Goal: Transaction & Acquisition: Purchase product/service

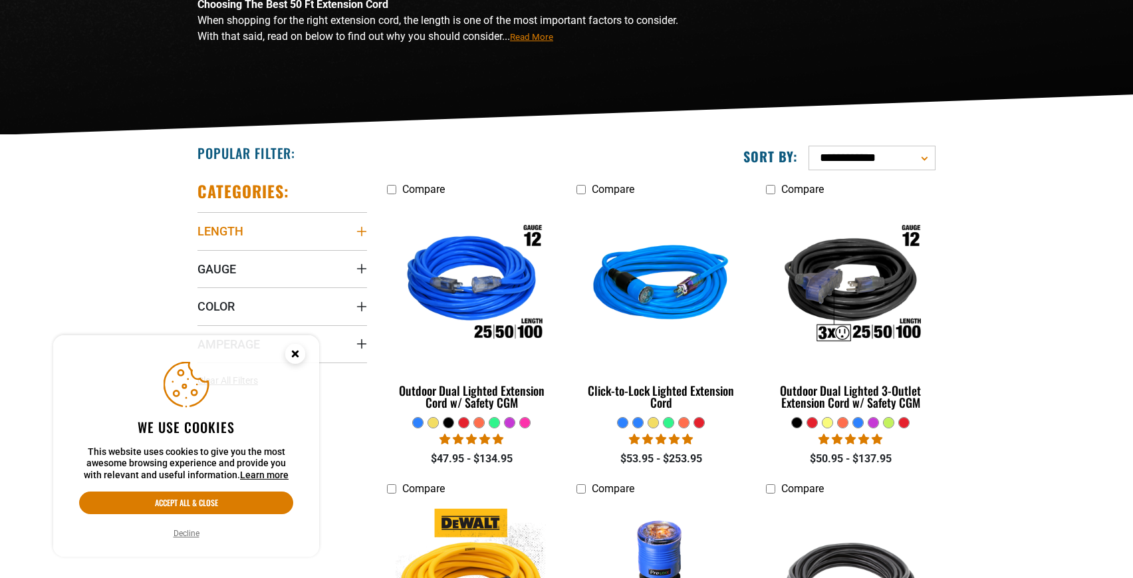
click at [217, 229] on span "Length" at bounding box center [221, 230] width 46 height 15
click at [205, 324] on icon at bounding box center [203, 325] width 11 height 17
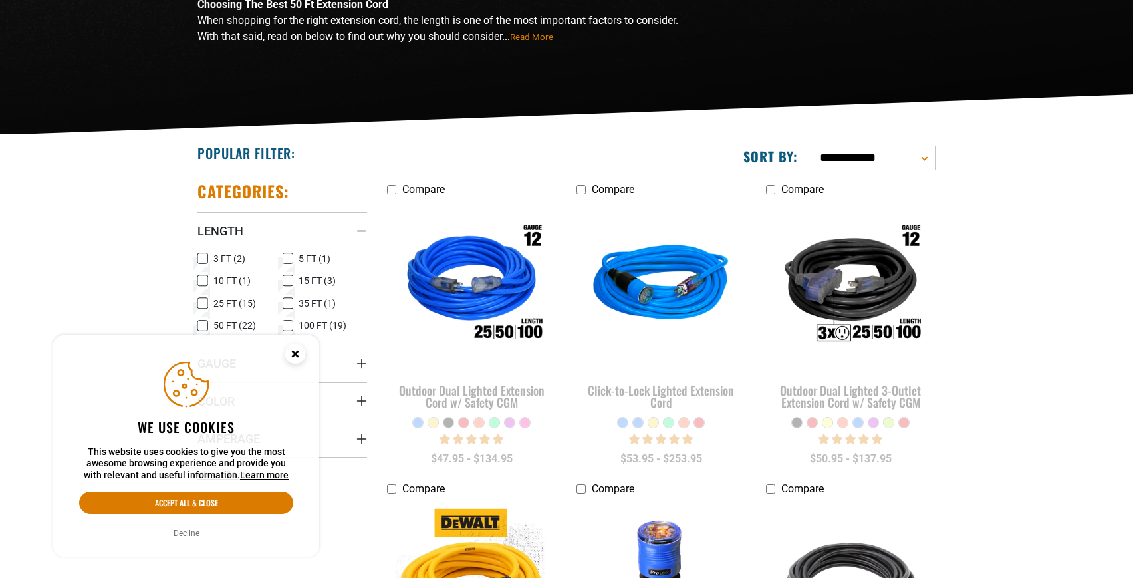
click at [299, 353] on circle "Close this option" at bounding box center [295, 354] width 20 height 20
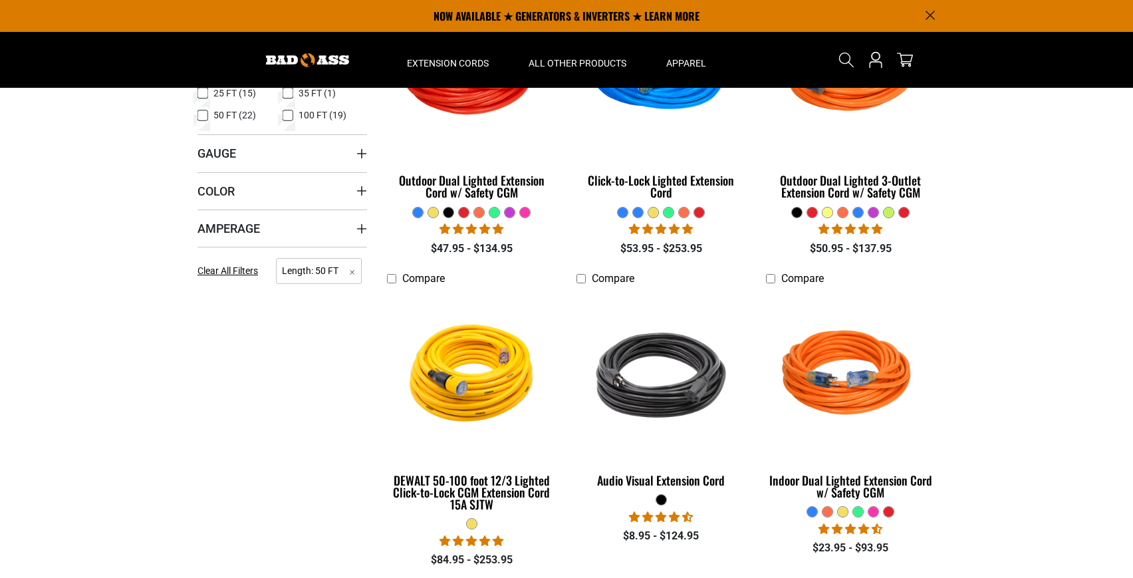
scroll to position [216, 0]
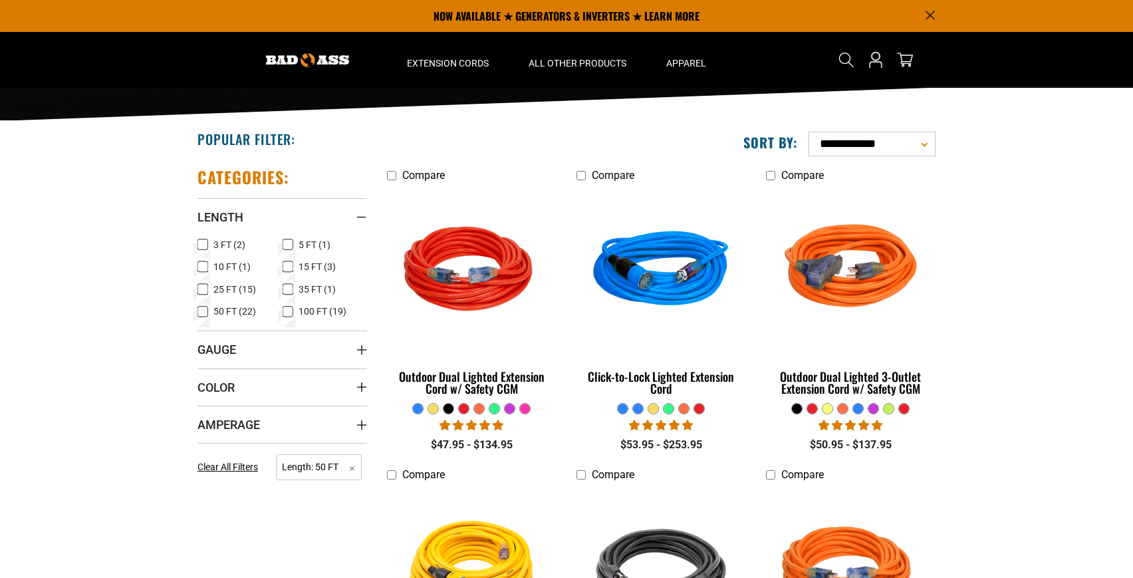
select select "**********"
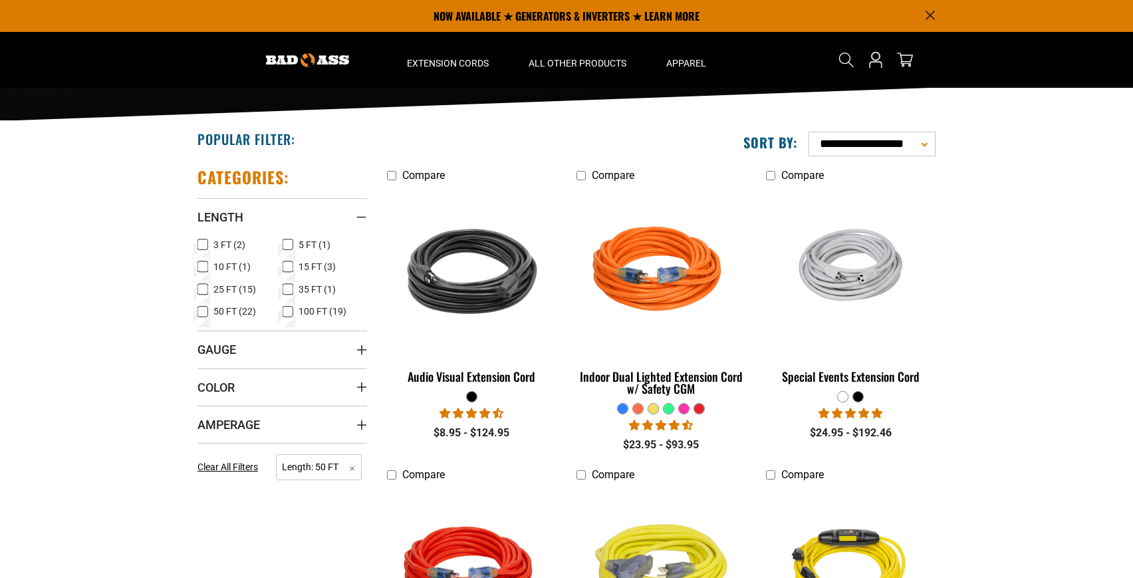
scroll to position [279, 0]
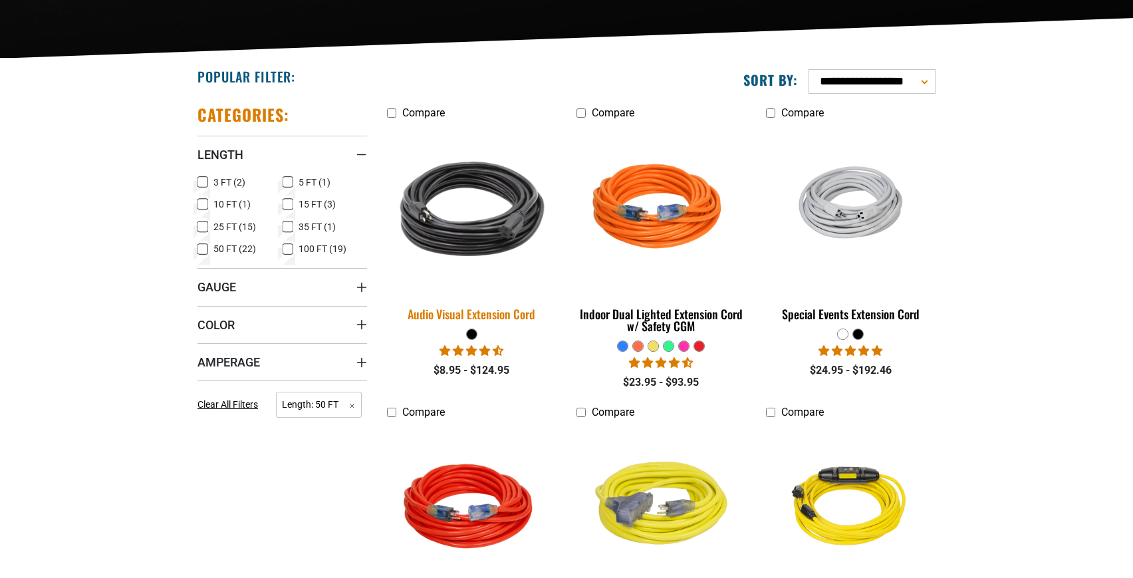
click at [481, 219] on img at bounding box center [472, 209] width 186 height 170
